Goal: Information Seeking & Learning: Learn about a topic

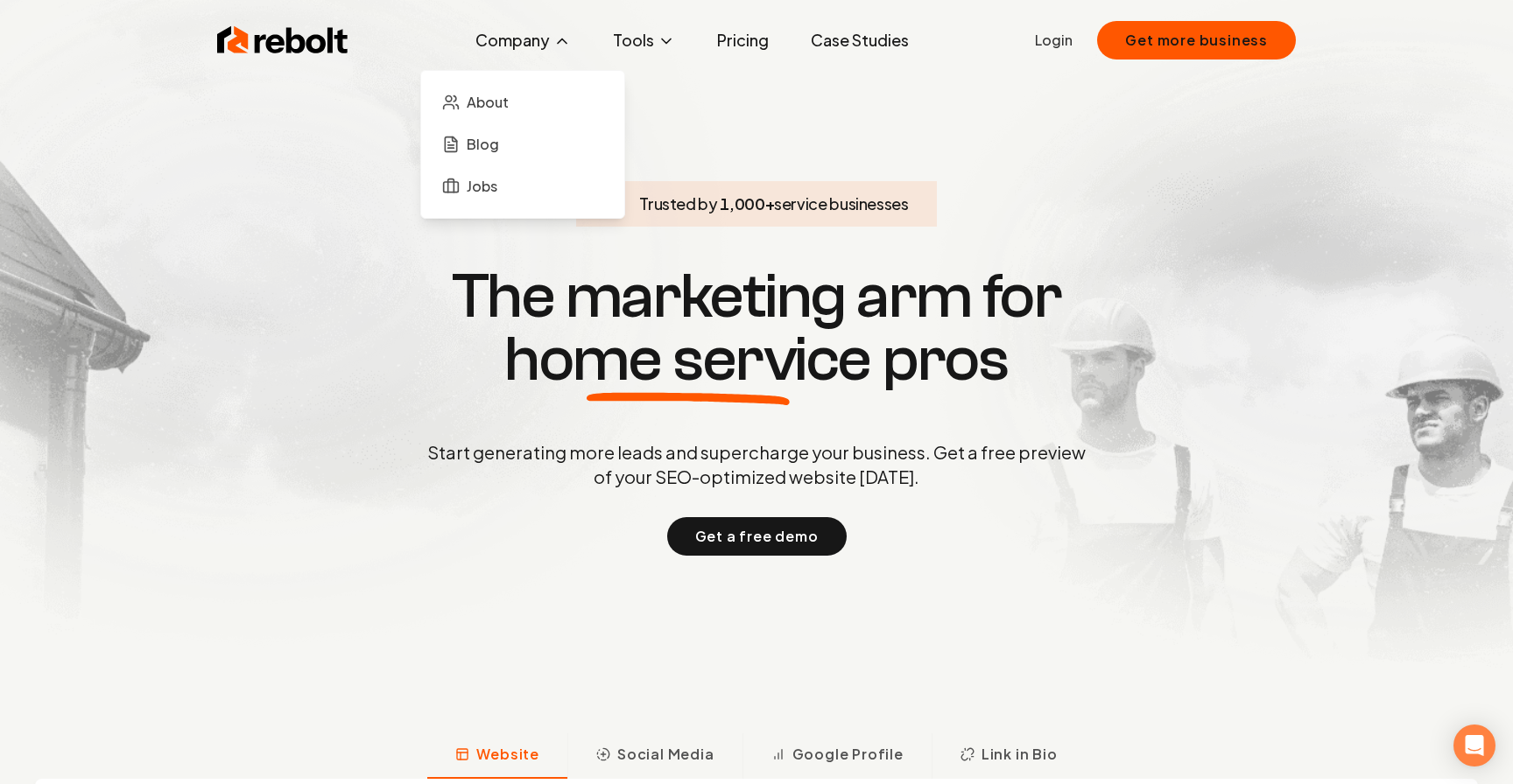
click at [526, 33] on button "Company" at bounding box center [523, 40] width 123 height 35
click at [509, 102] on span "About" at bounding box center [487, 101] width 42 height 21
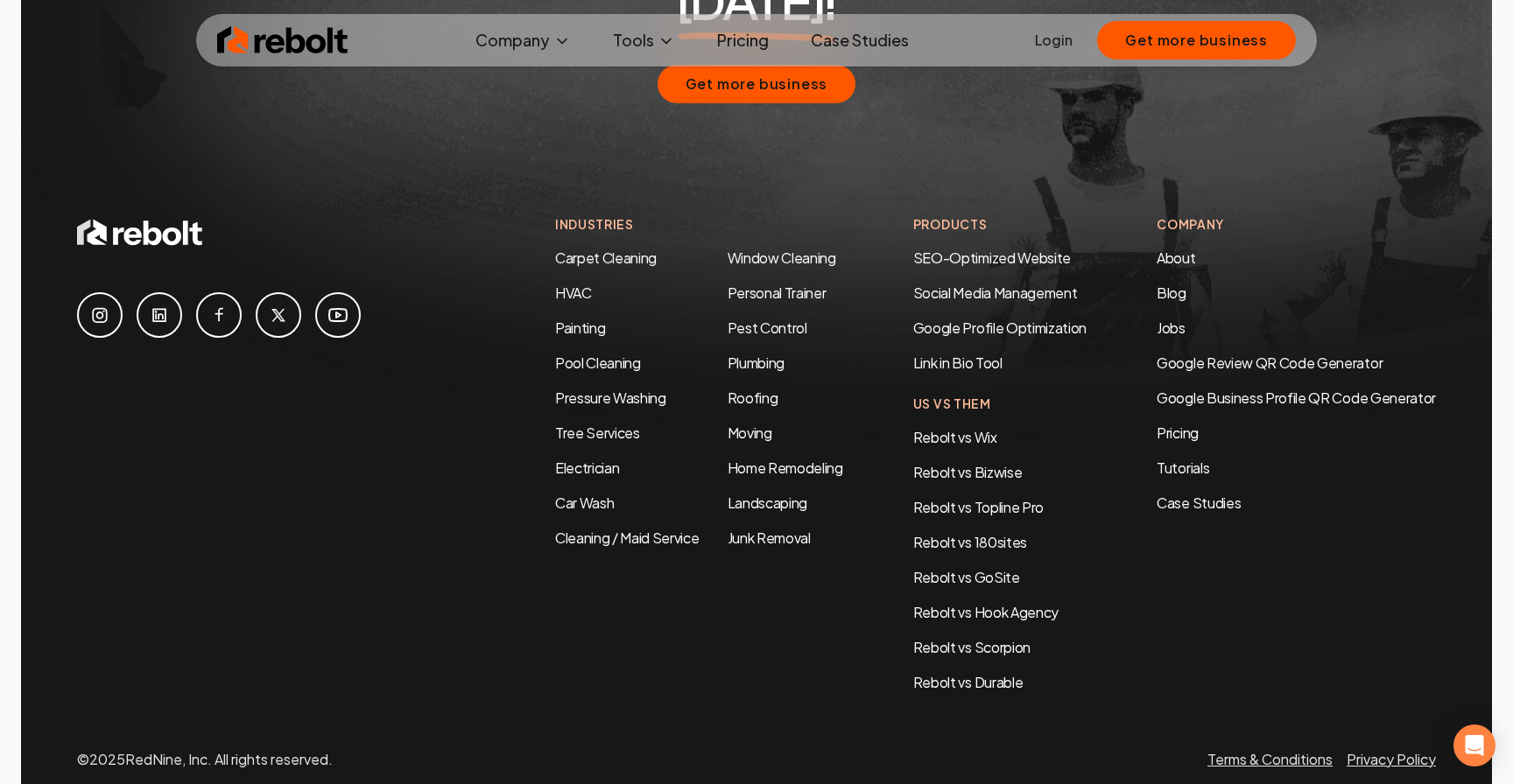
scroll to position [8476, 0]
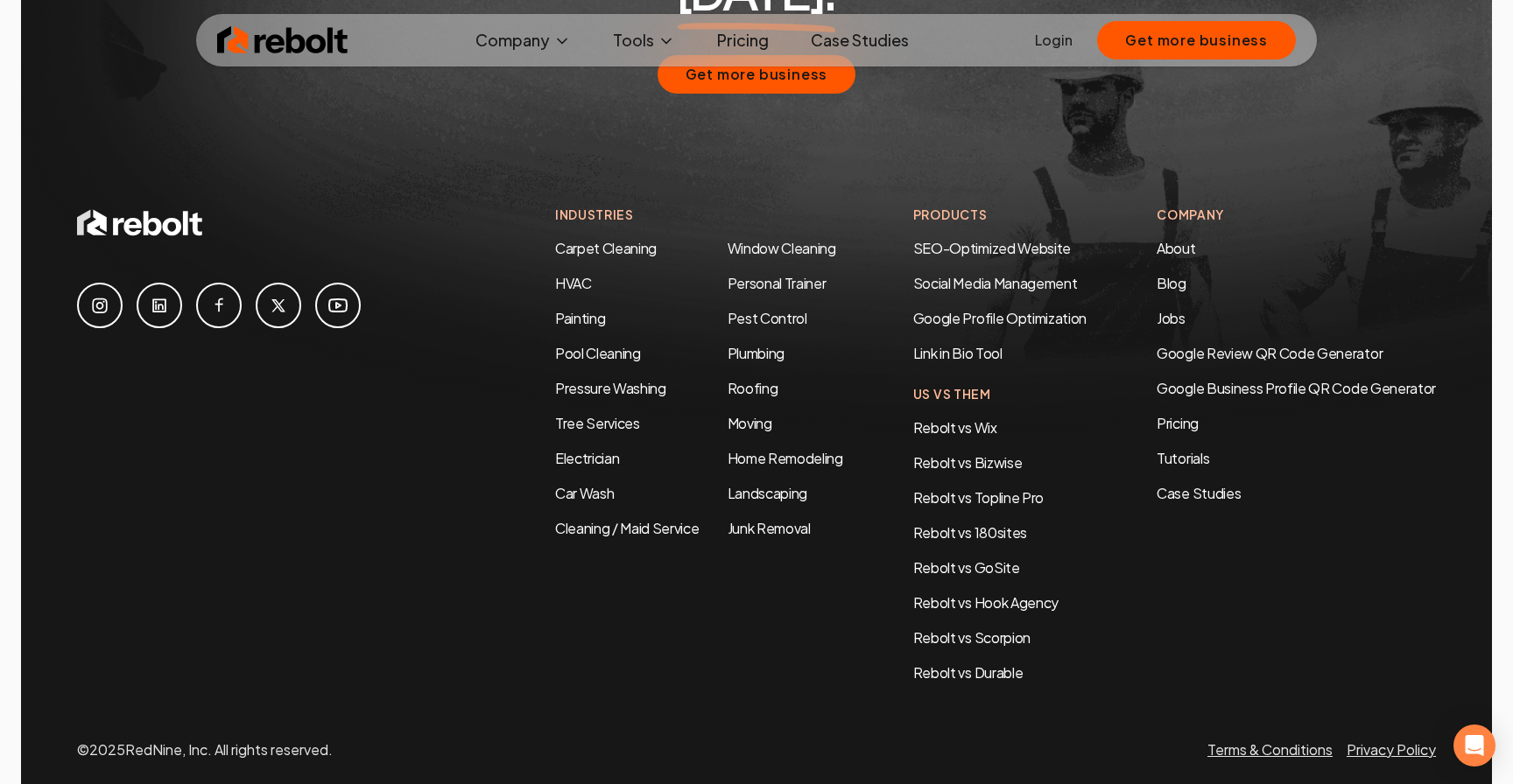
click at [882, 38] on link "Case Studies" at bounding box center [860, 40] width 126 height 35
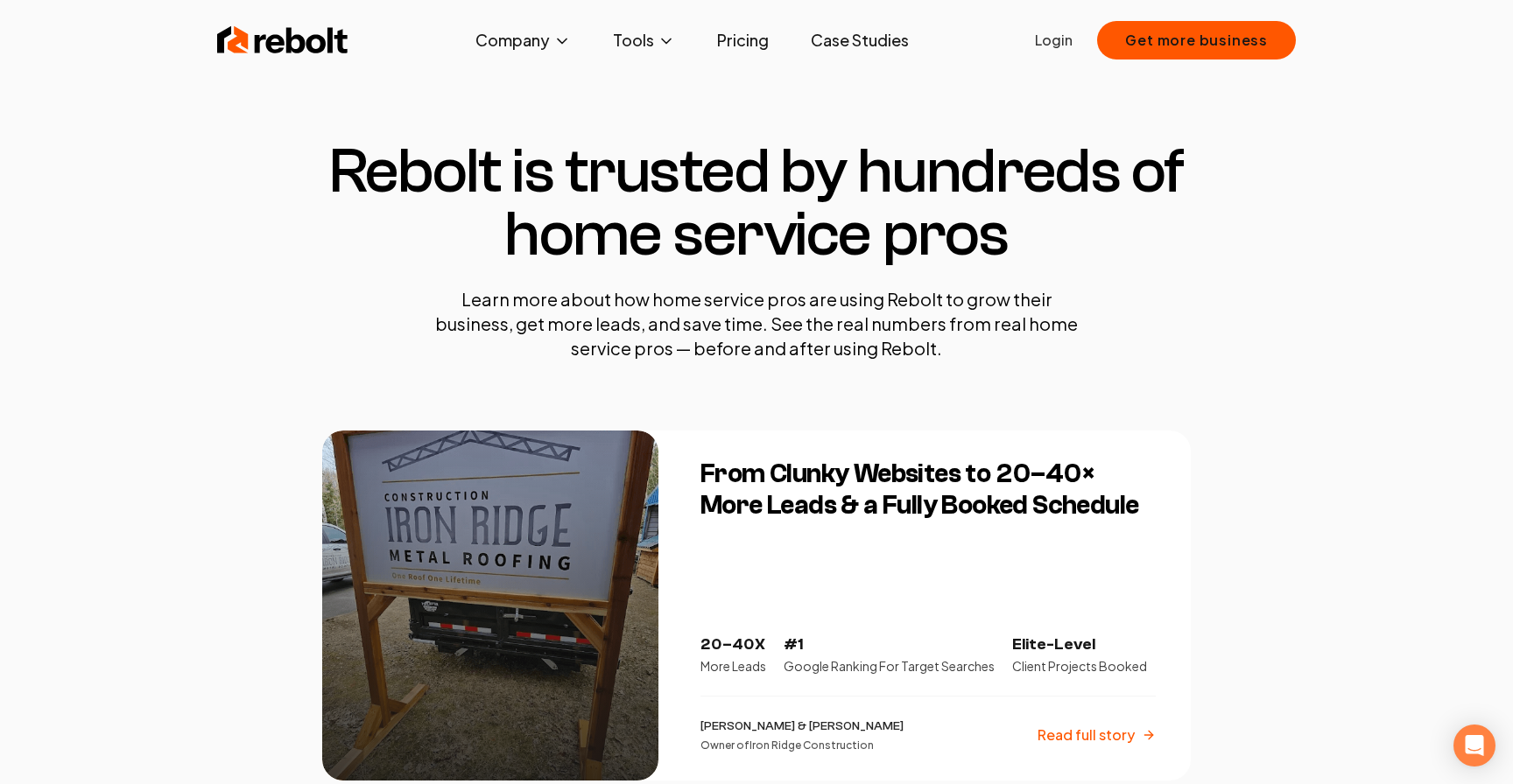
click at [279, 39] on img at bounding box center [283, 40] width 131 height 35
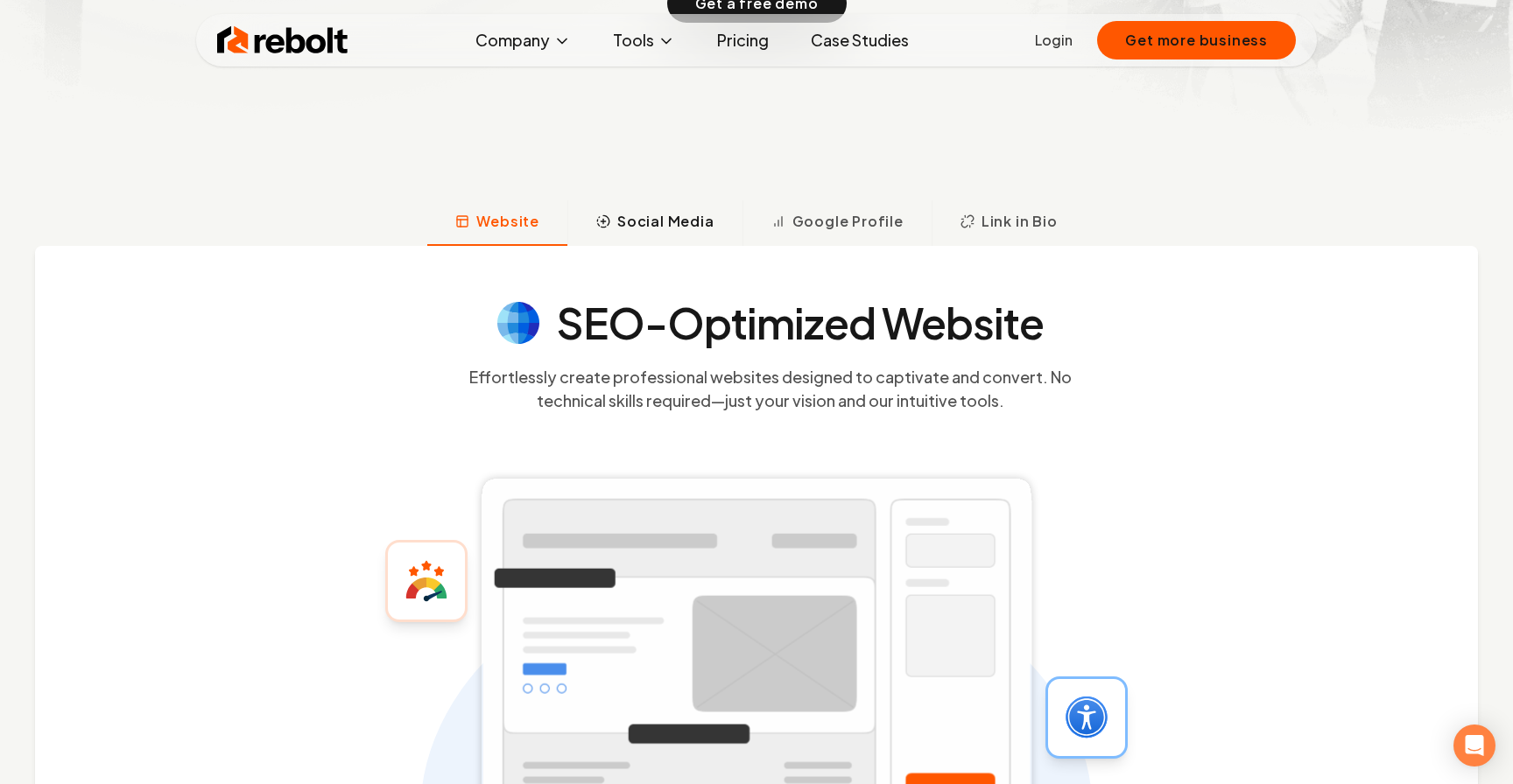
click at [639, 242] on button "Social Media" at bounding box center [655, 223] width 175 height 46
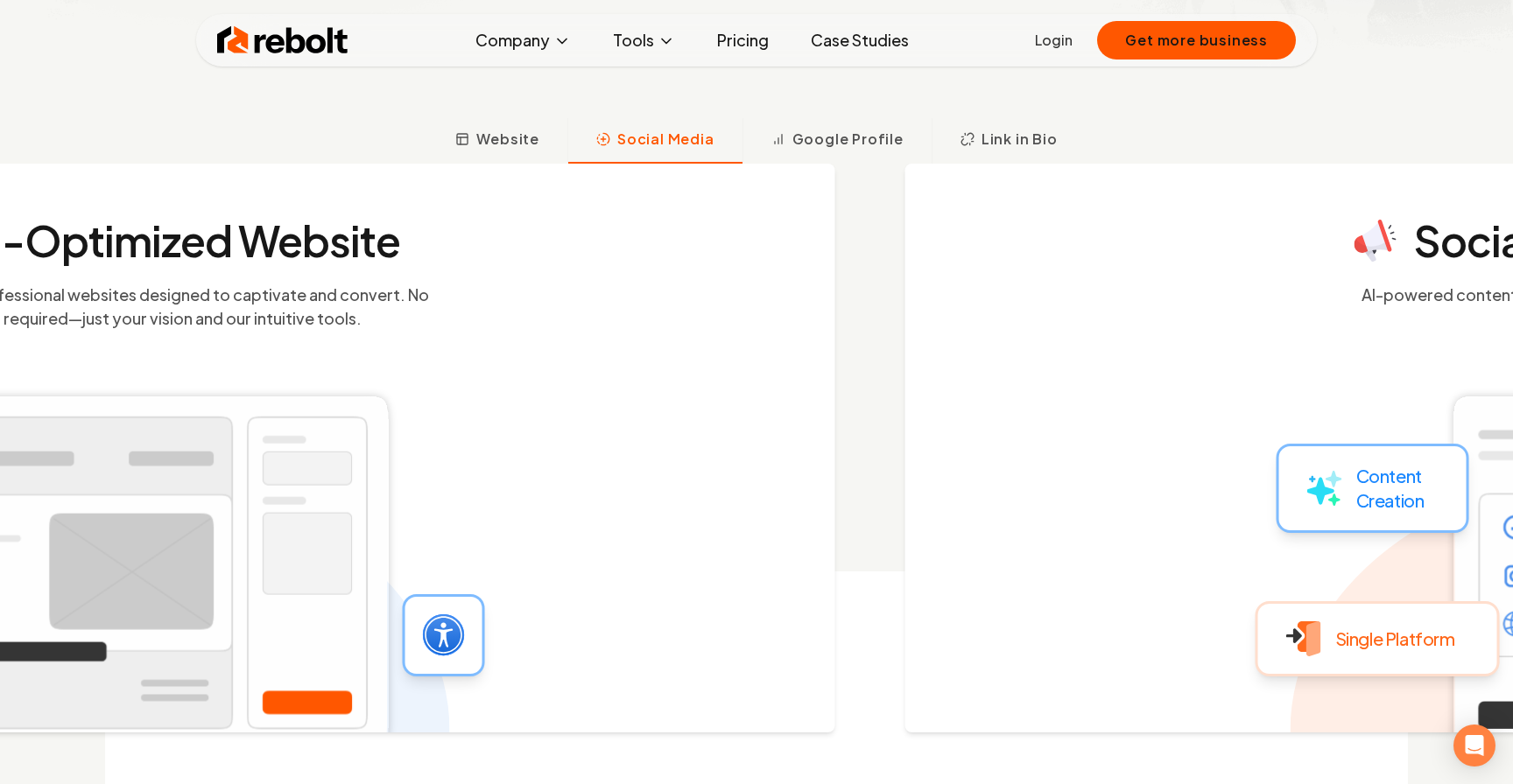
scroll to position [647, 0]
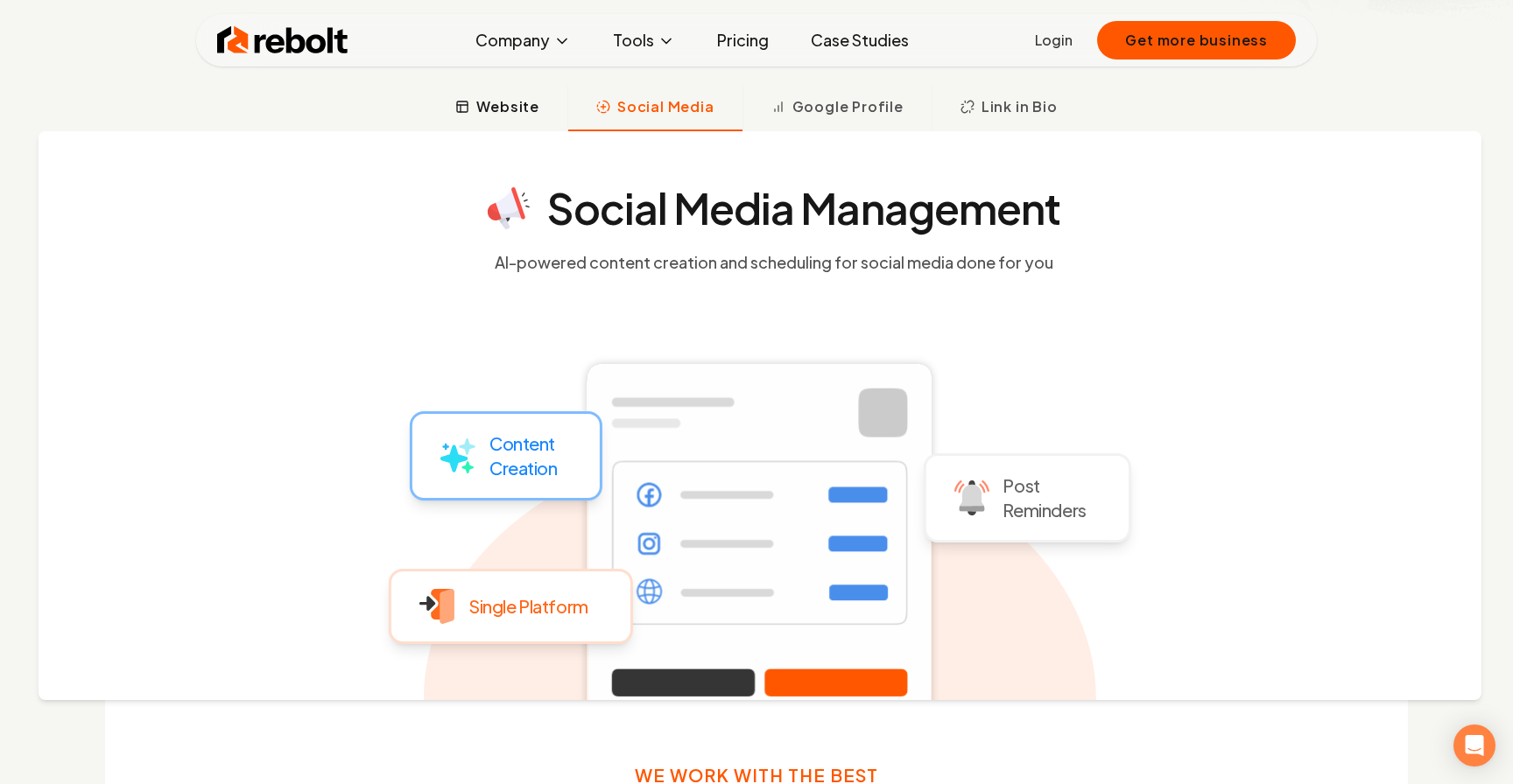
click at [505, 97] on span "Website" at bounding box center [508, 106] width 63 height 21
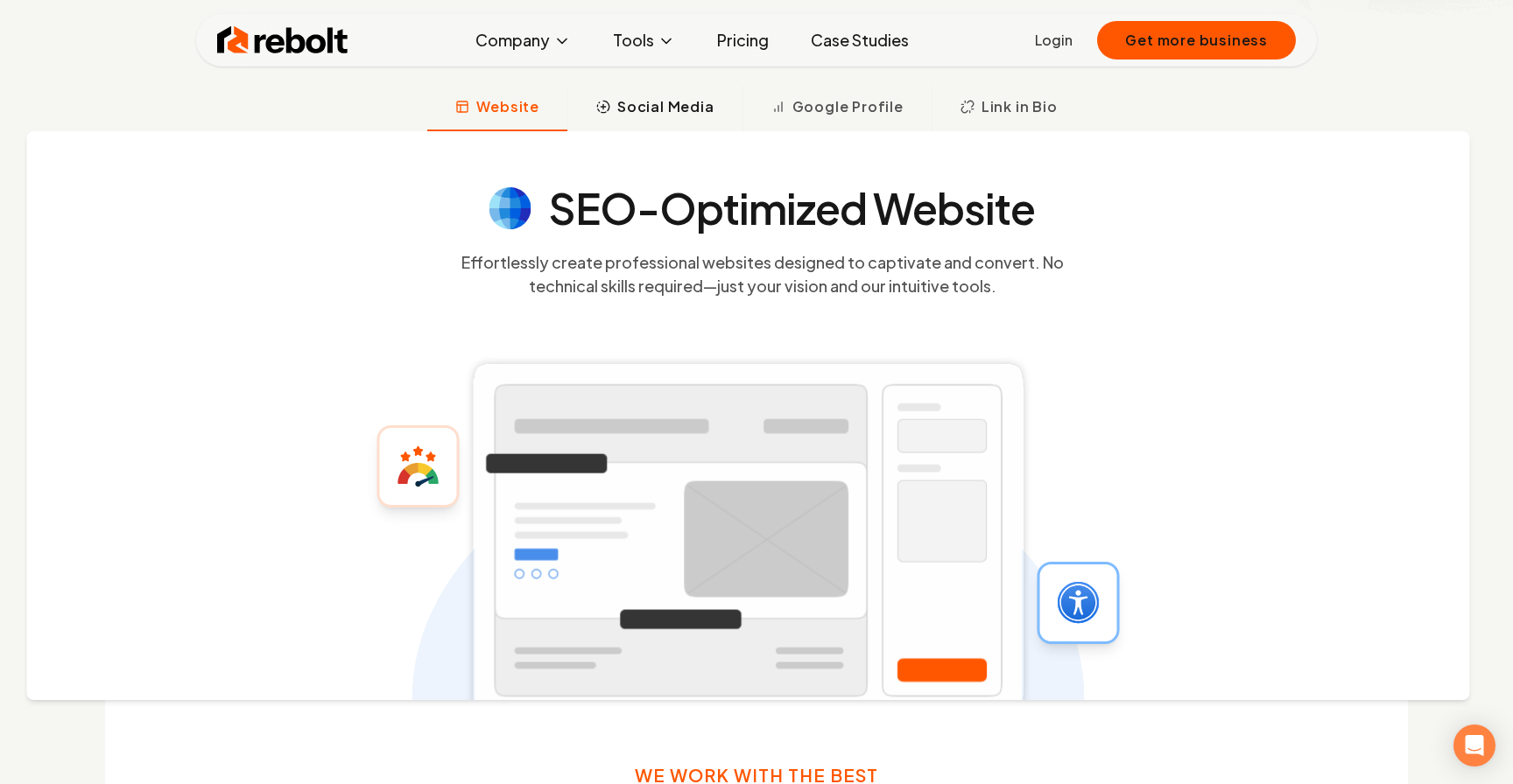
click at [631, 112] on span "Social Media" at bounding box center [666, 106] width 97 height 21
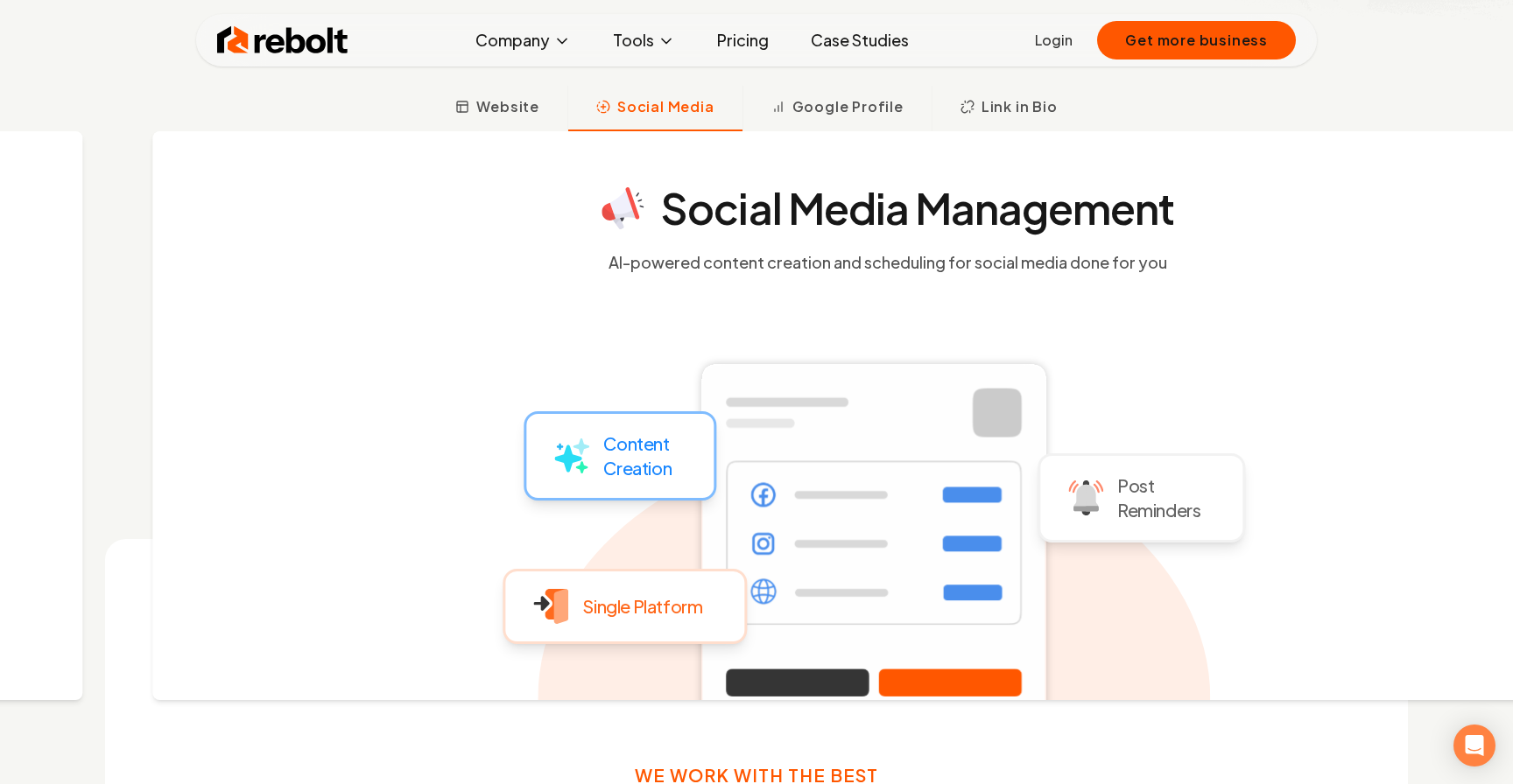
click at [827, 133] on div "Social Media Management AI-powered content creation and scheduling for social m…" at bounding box center [874, 416] width 1443 height 569
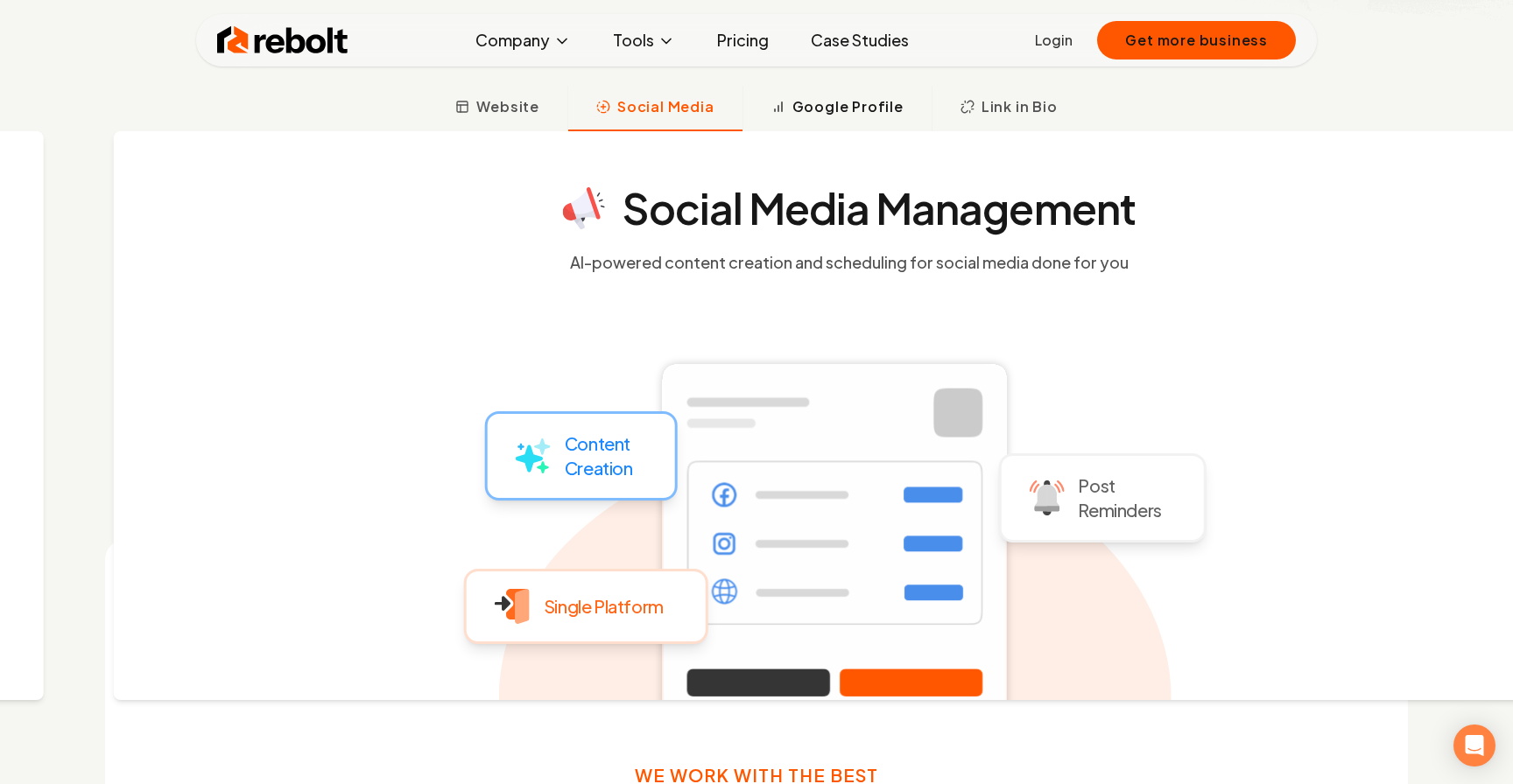
click at [831, 109] on span "Google Profile" at bounding box center [848, 106] width 111 height 21
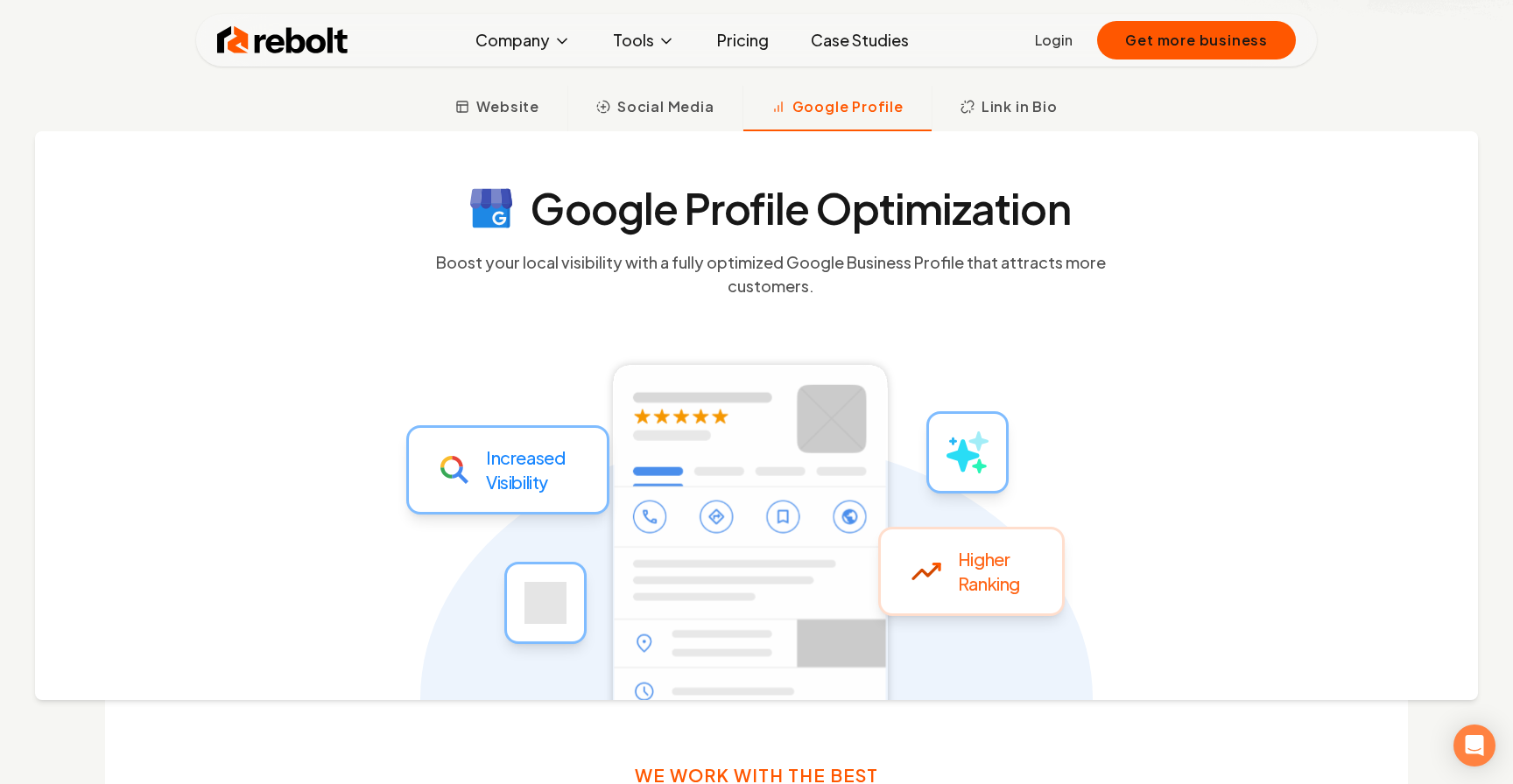
scroll to position [665, 0]
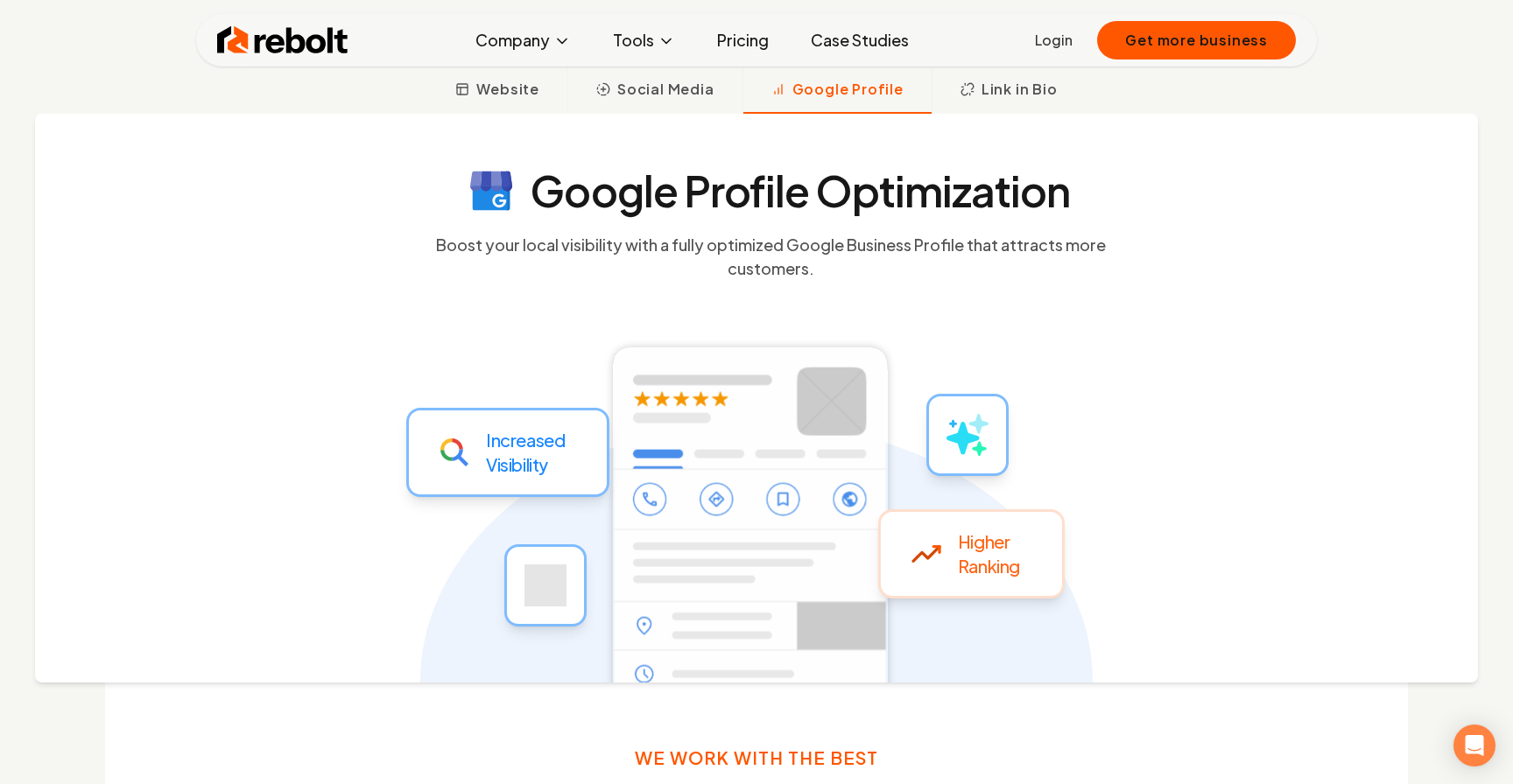
click at [680, 120] on div "Google Profile Optimization Boost your local visibility with a fully optimized …" at bounding box center [756, 399] width 1443 height 569
click at [667, 103] on button "Social Media" at bounding box center [655, 91] width 175 height 46
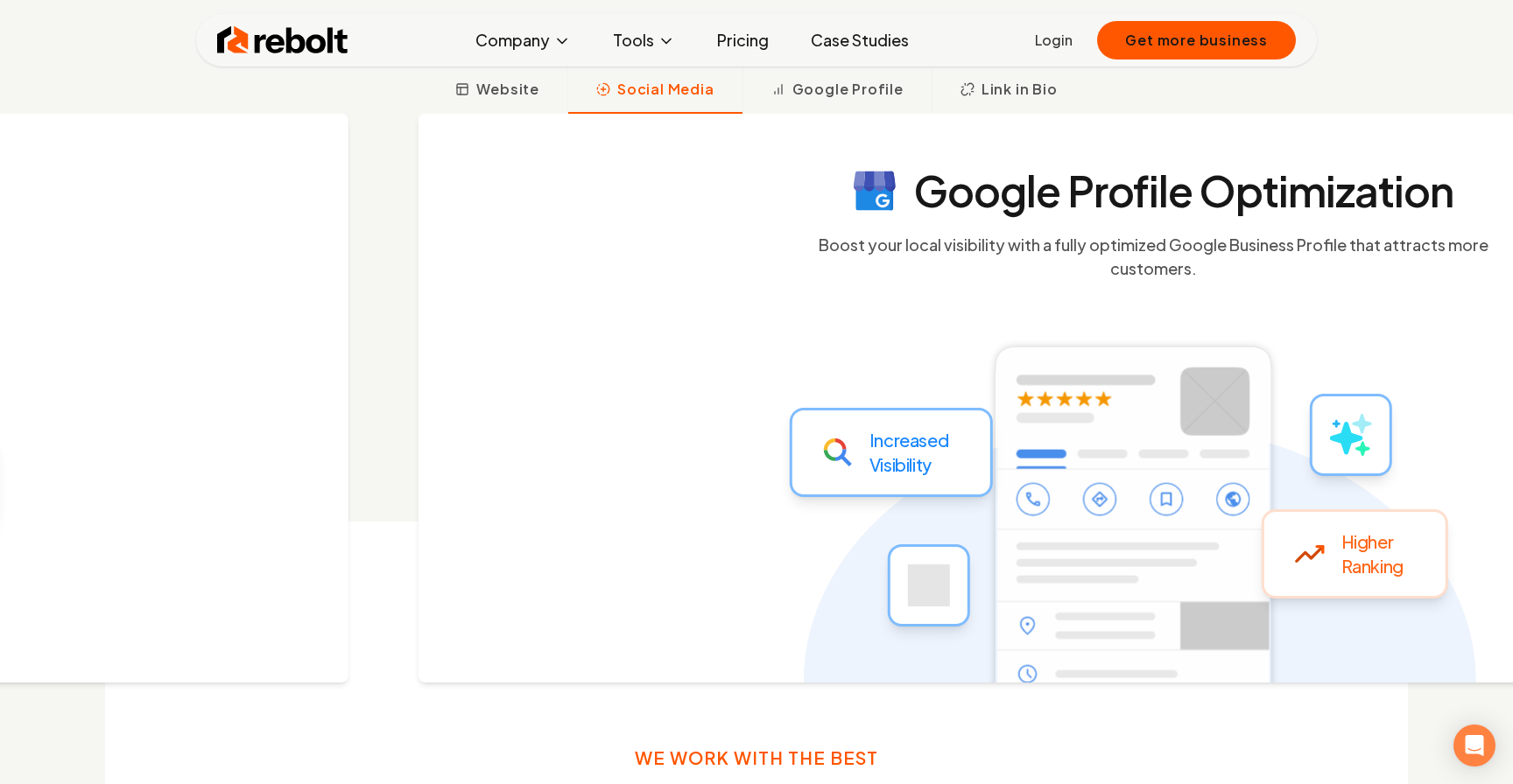
scroll to position [647, 0]
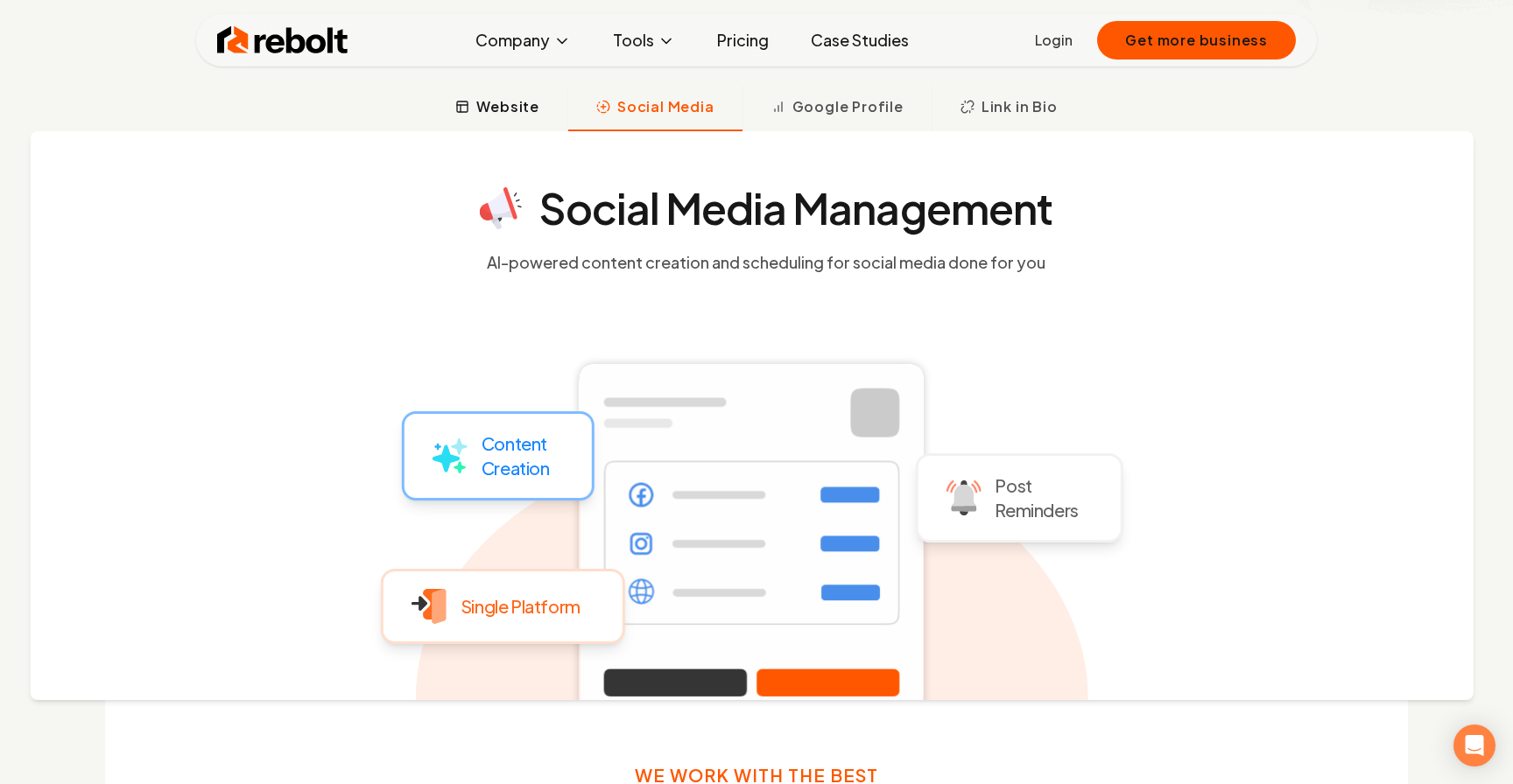
click at [509, 120] on button "Website" at bounding box center [498, 109] width 140 height 46
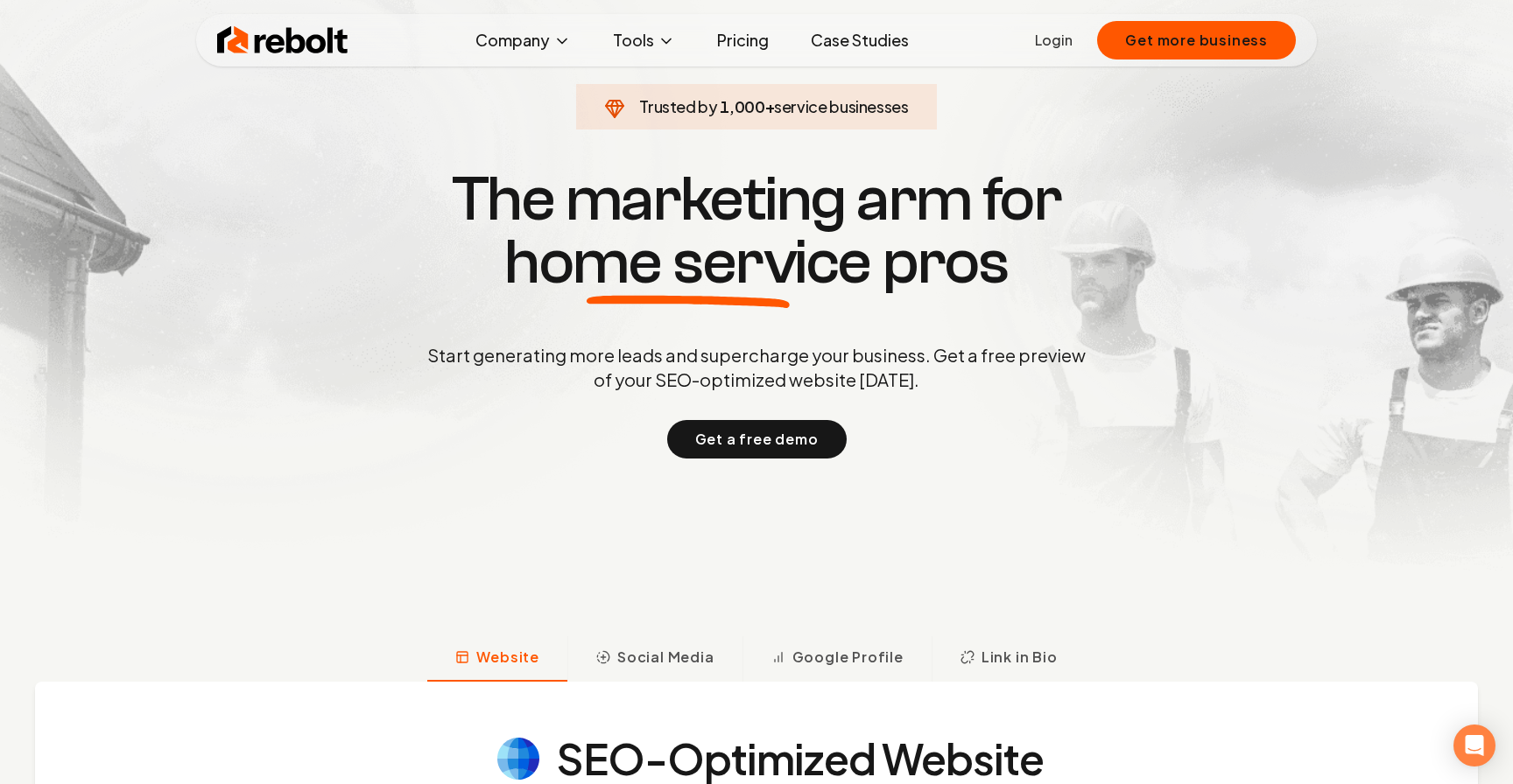
scroll to position [0, 0]
